Goal: Information Seeking & Learning: Learn about a topic

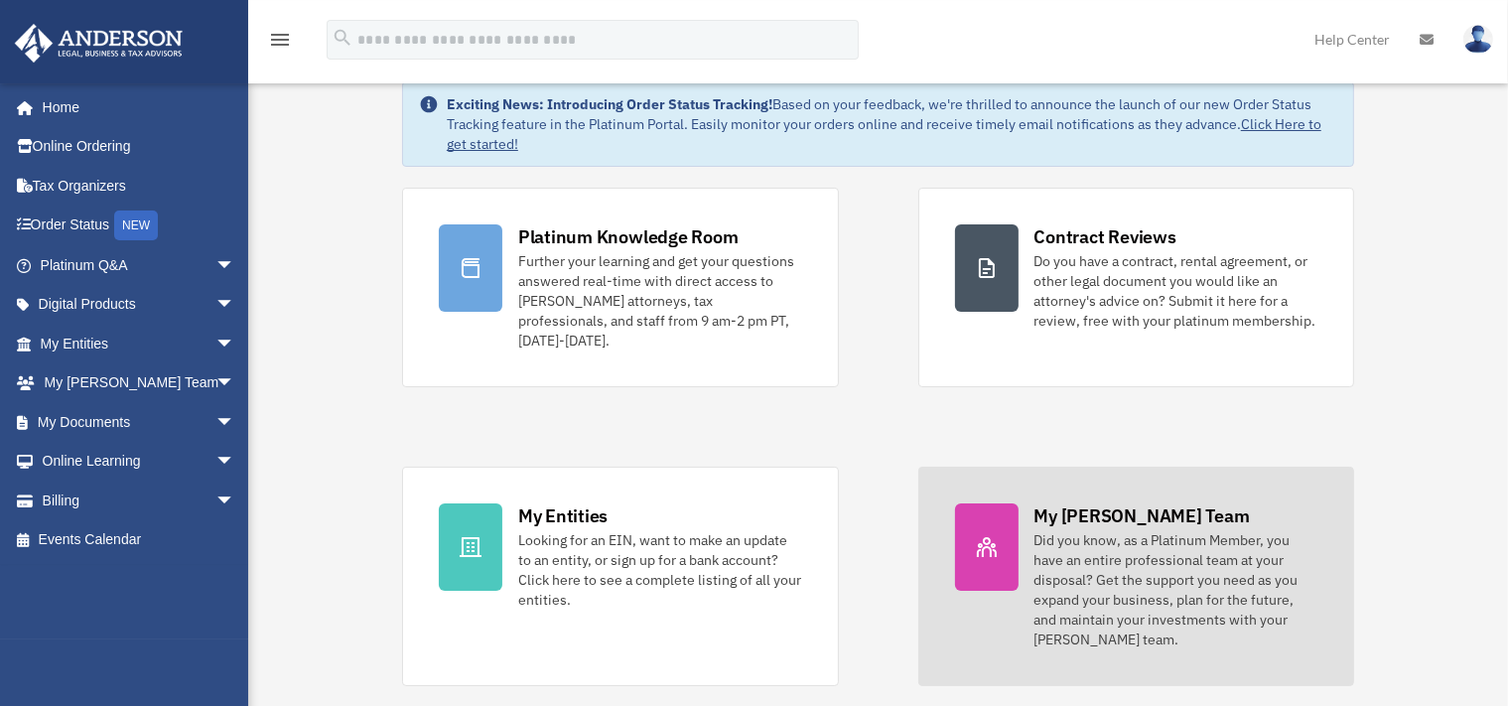
scroll to position [104, 0]
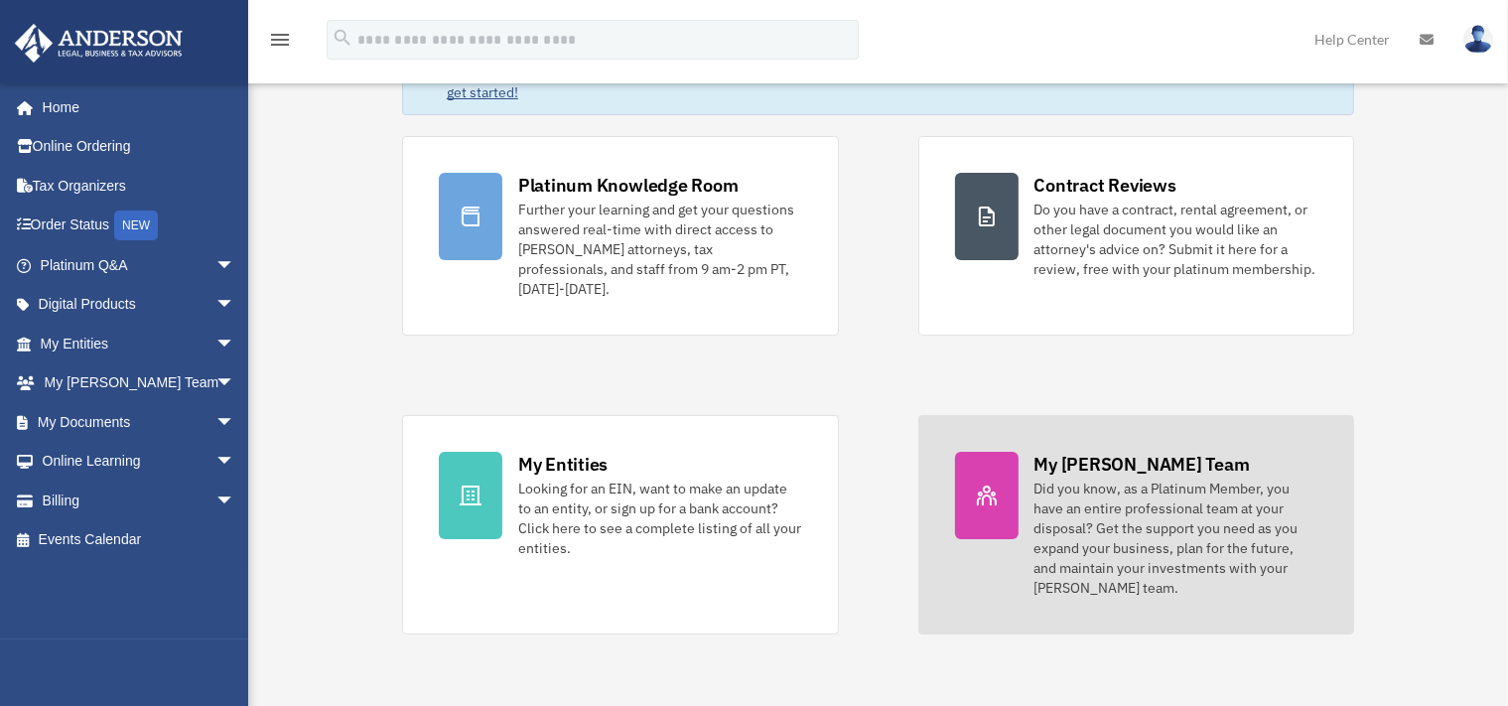
click at [1089, 518] on div "Did you know, as a Platinum Member, you have an entire professional team at you…" at bounding box center [1177, 538] width 284 height 119
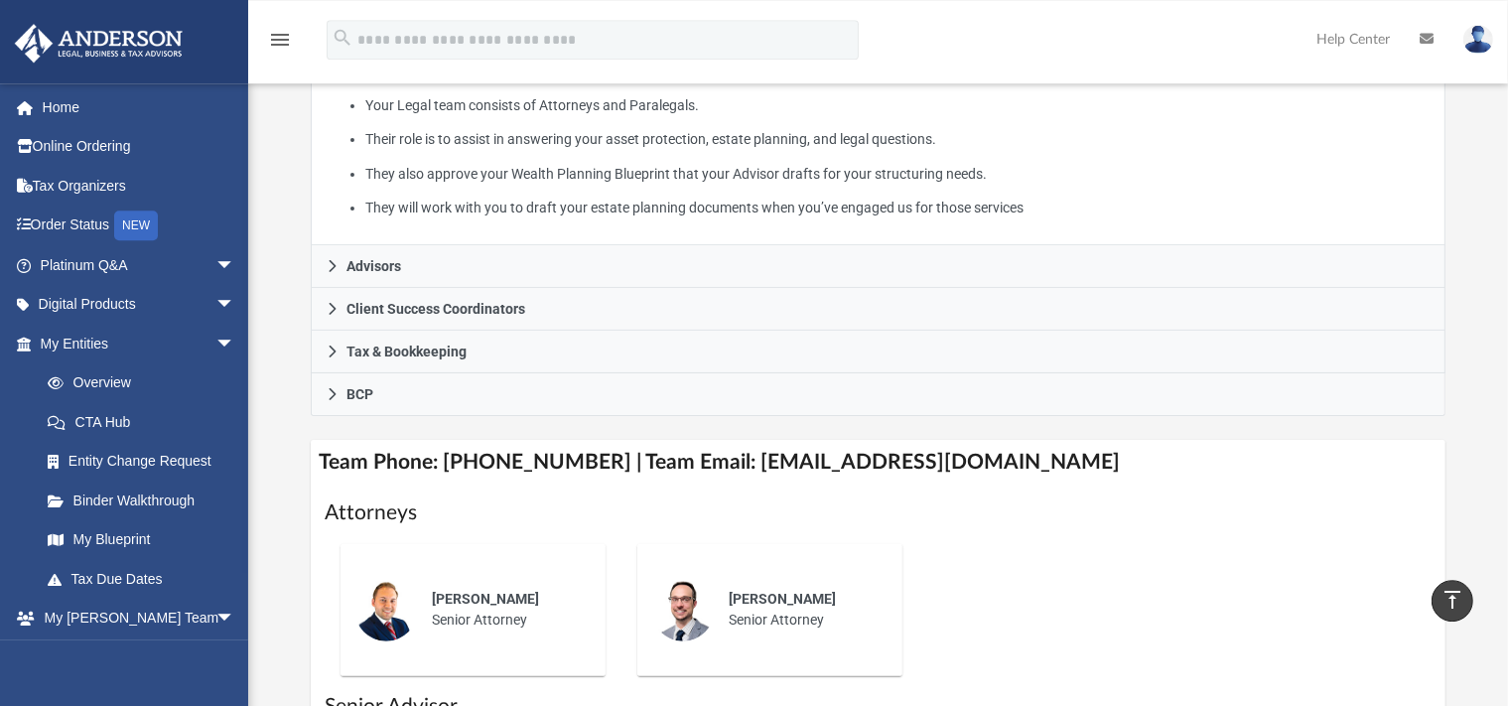
scroll to position [405, 0]
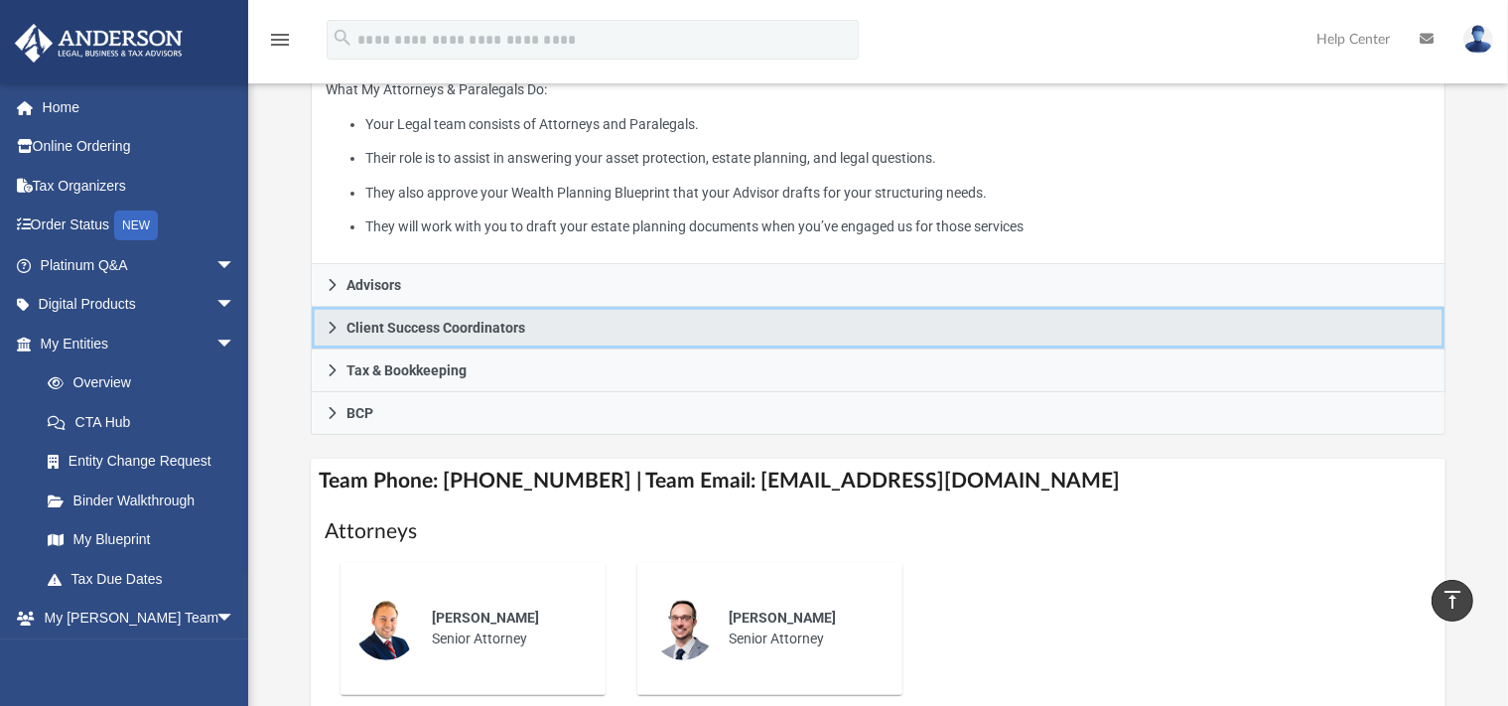
click at [400, 335] on span "Client Success Coordinators" at bounding box center [436, 328] width 179 height 14
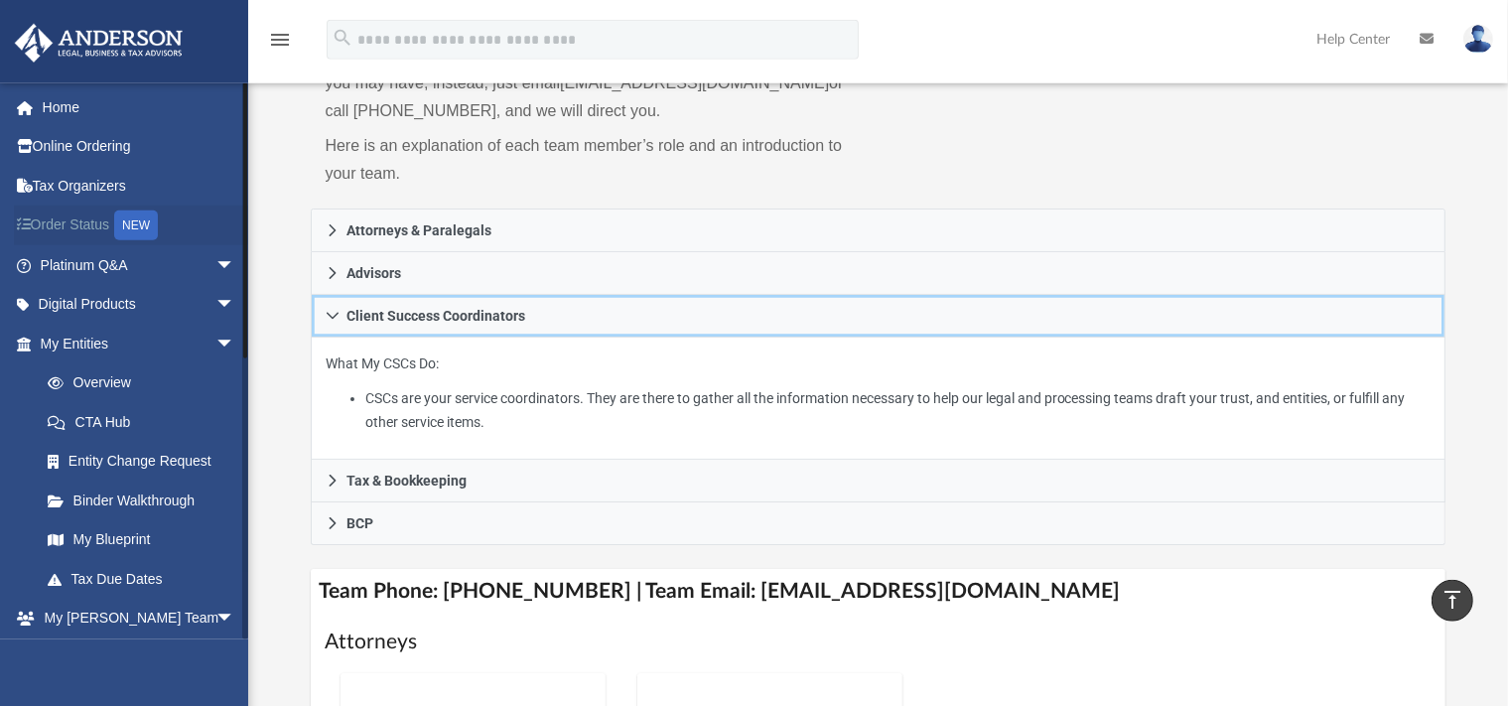
scroll to position [0, 0]
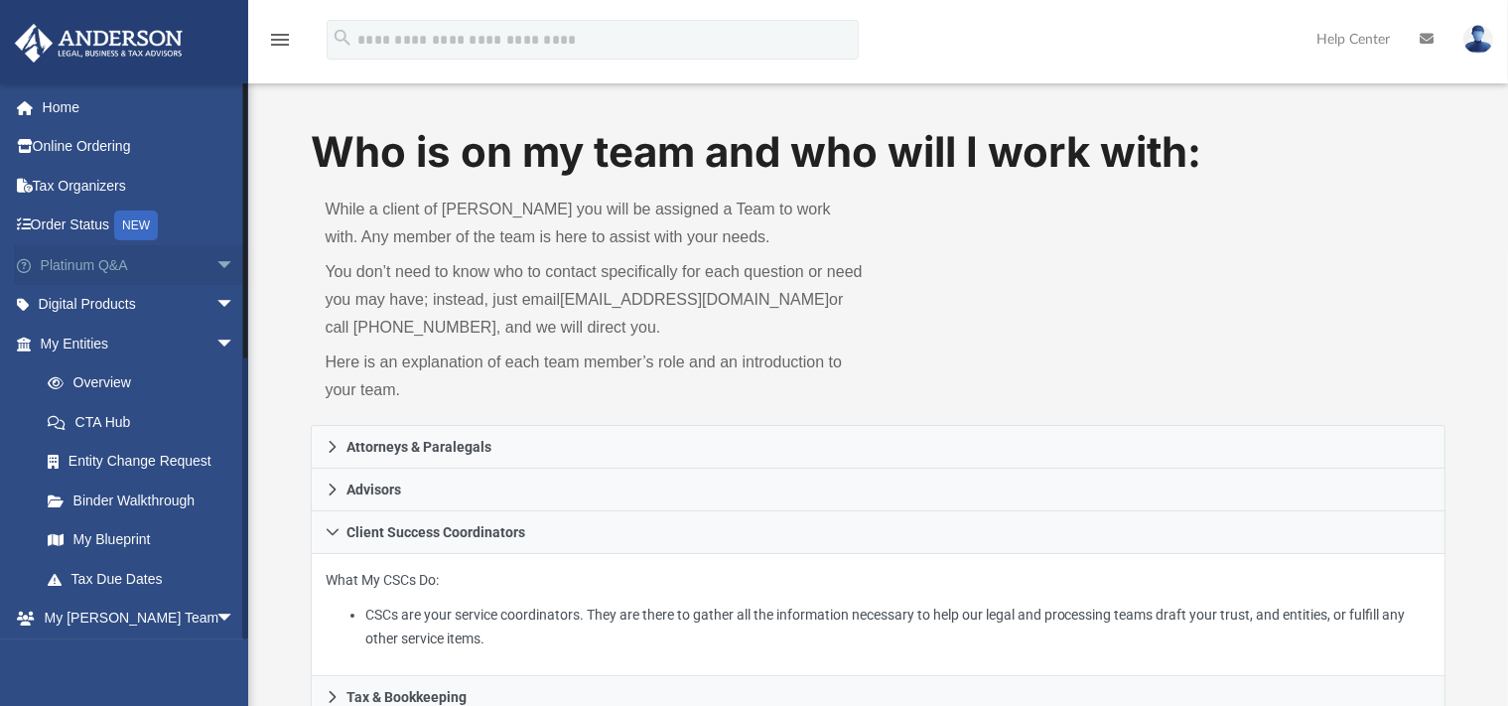
click at [80, 264] on link "Platinum Q&A arrow_drop_down" at bounding box center [139, 265] width 251 height 40
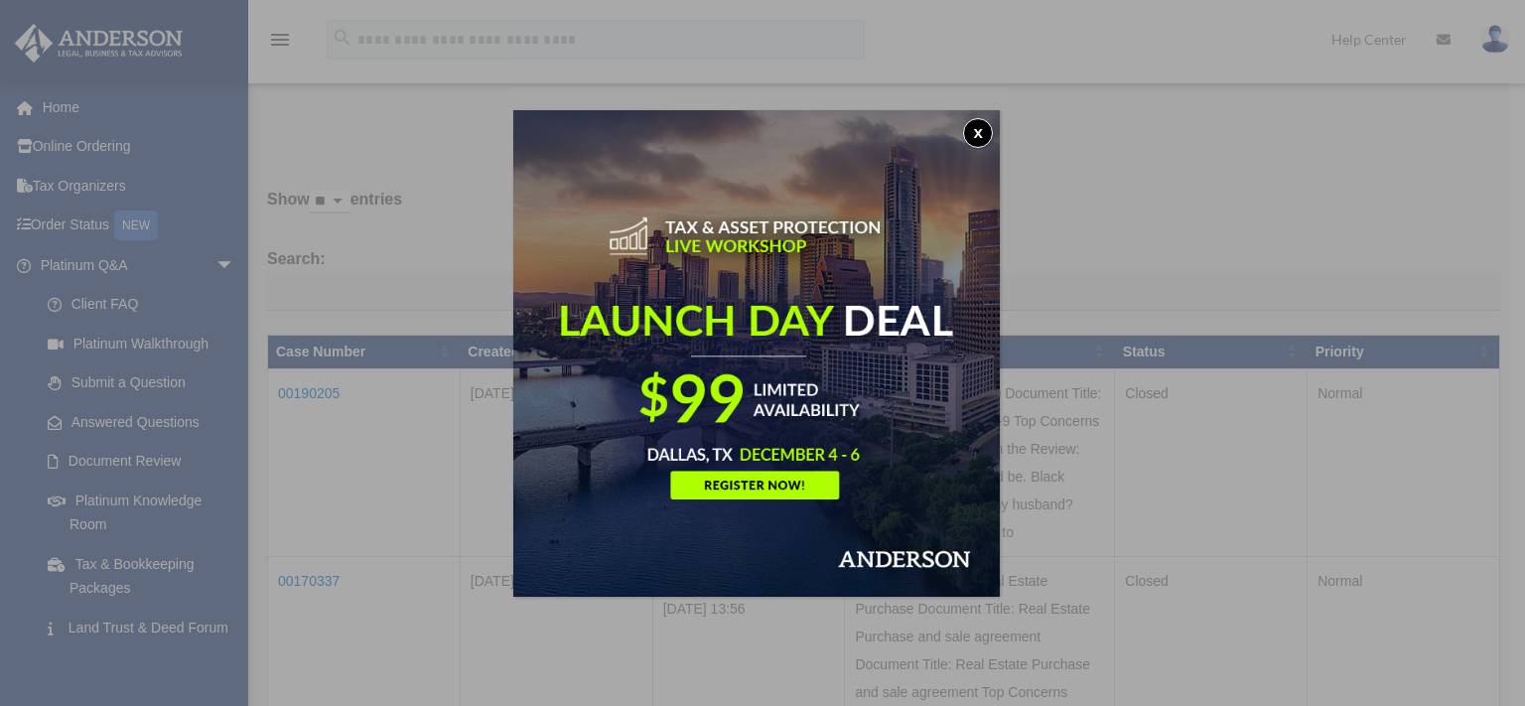
click at [983, 131] on button "x" at bounding box center [978, 133] width 30 height 30
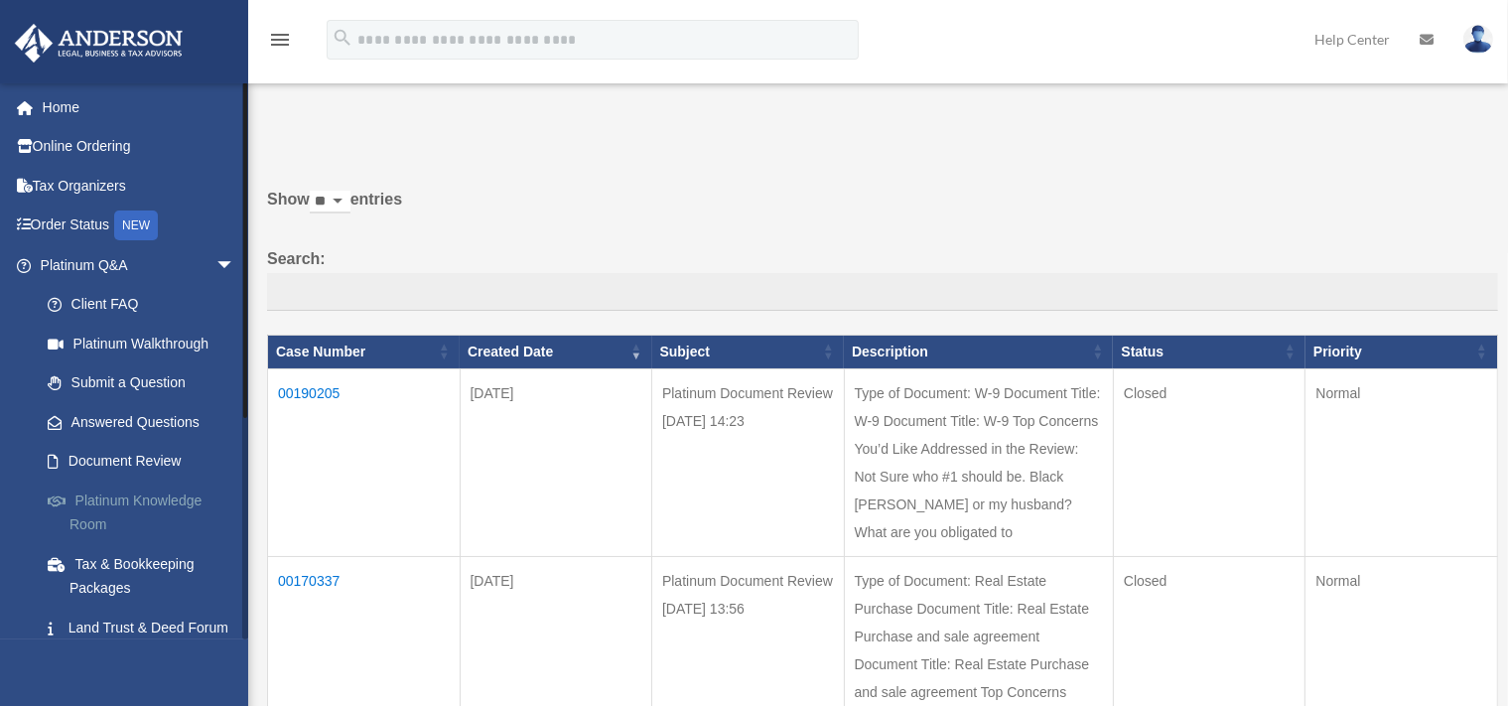
click at [105, 497] on link "Platinum Knowledge Room" at bounding box center [146, 513] width 237 height 64
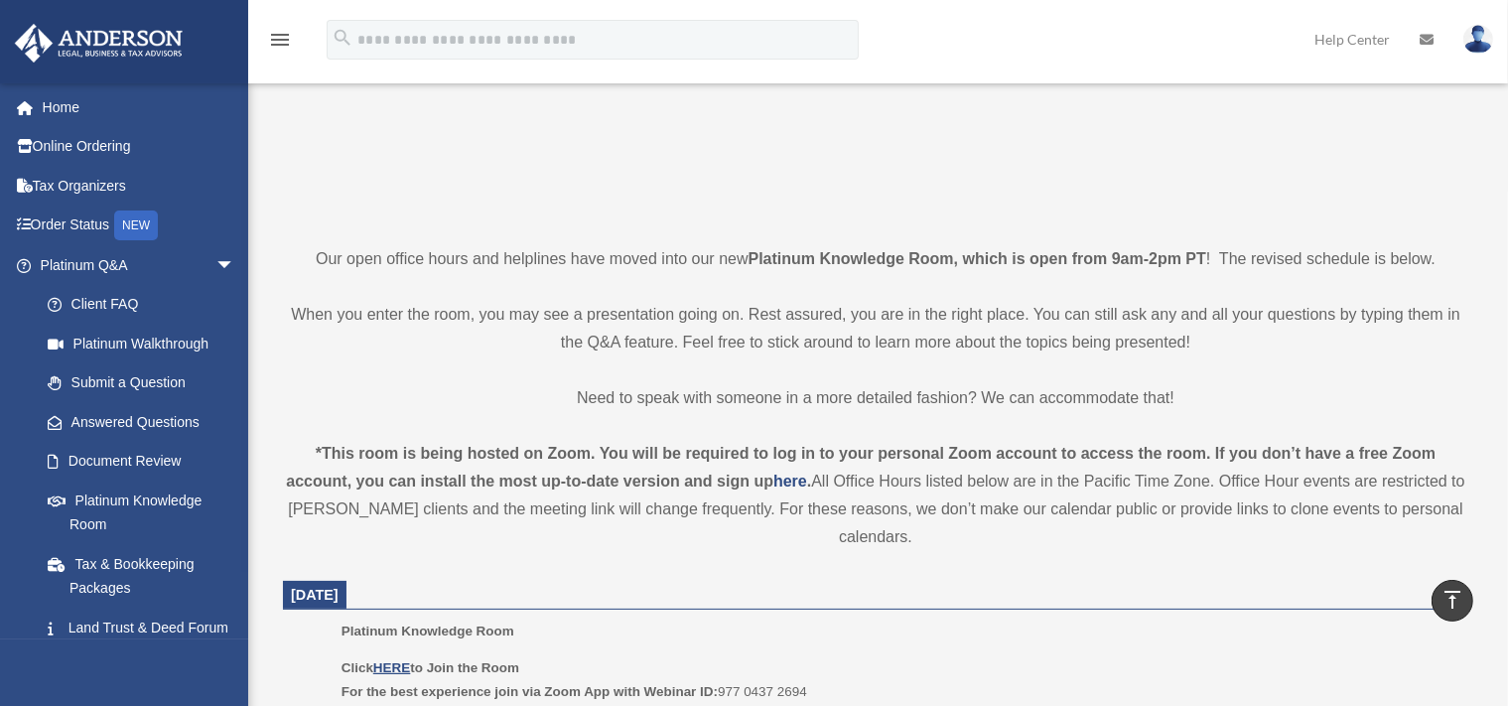
scroll to position [419, 0]
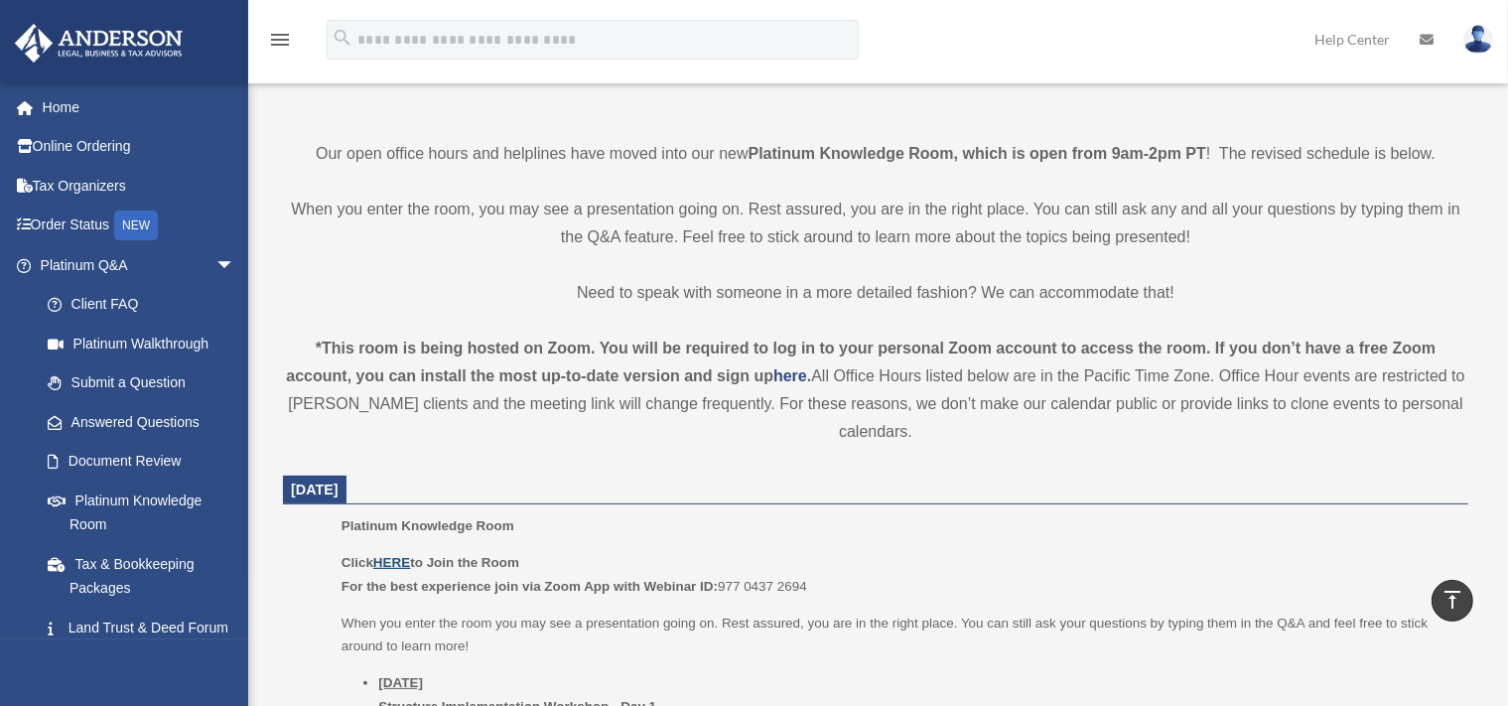
click at [397, 562] on u "HERE" at bounding box center [391, 562] width 37 height 15
